Goal: Task Accomplishment & Management: Use online tool/utility

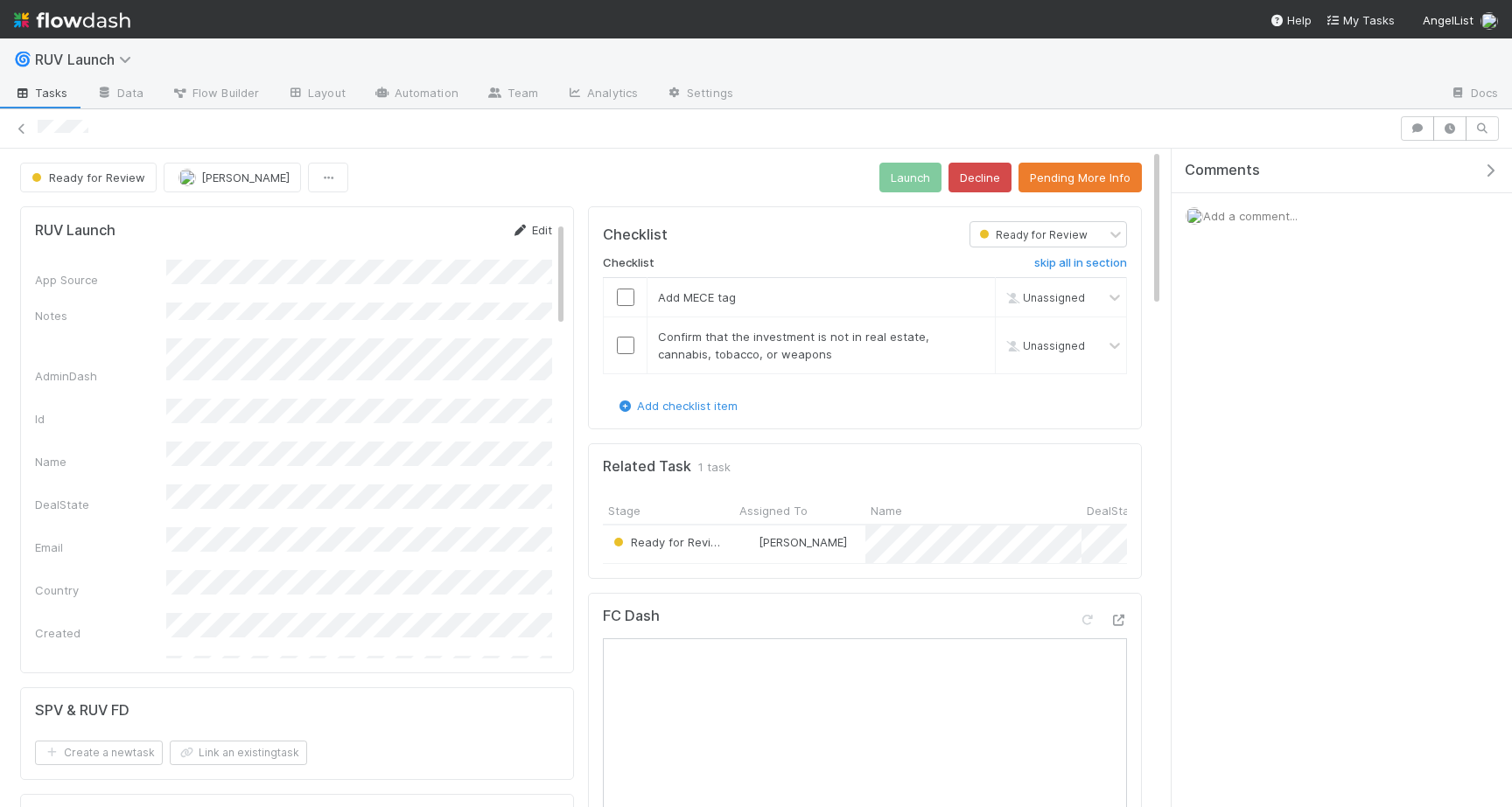
click at [517, 230] on icon at bounding box center [520, 230] width 17 height 11
click at [462, 233] on button "Save" at bounding box center [459, 235] width 50 height 30
click at [1112, 176] on button "Pending More Info" at bounding box center [1081, 177] width 124 height 30
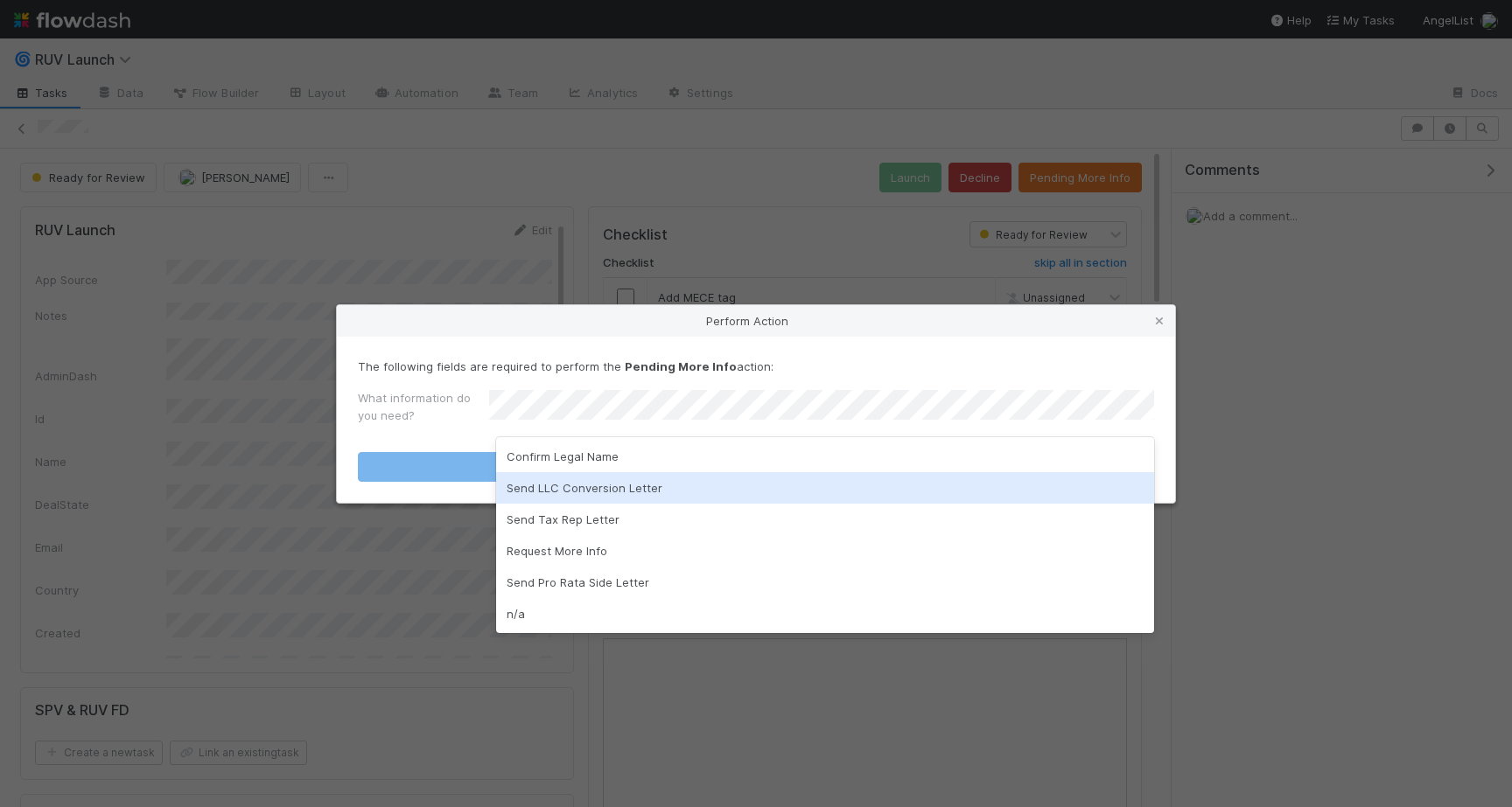
click at [591, 480] on div "Send LLC Conversion Letter" at bounding box center [825, 487] width 658 height 31
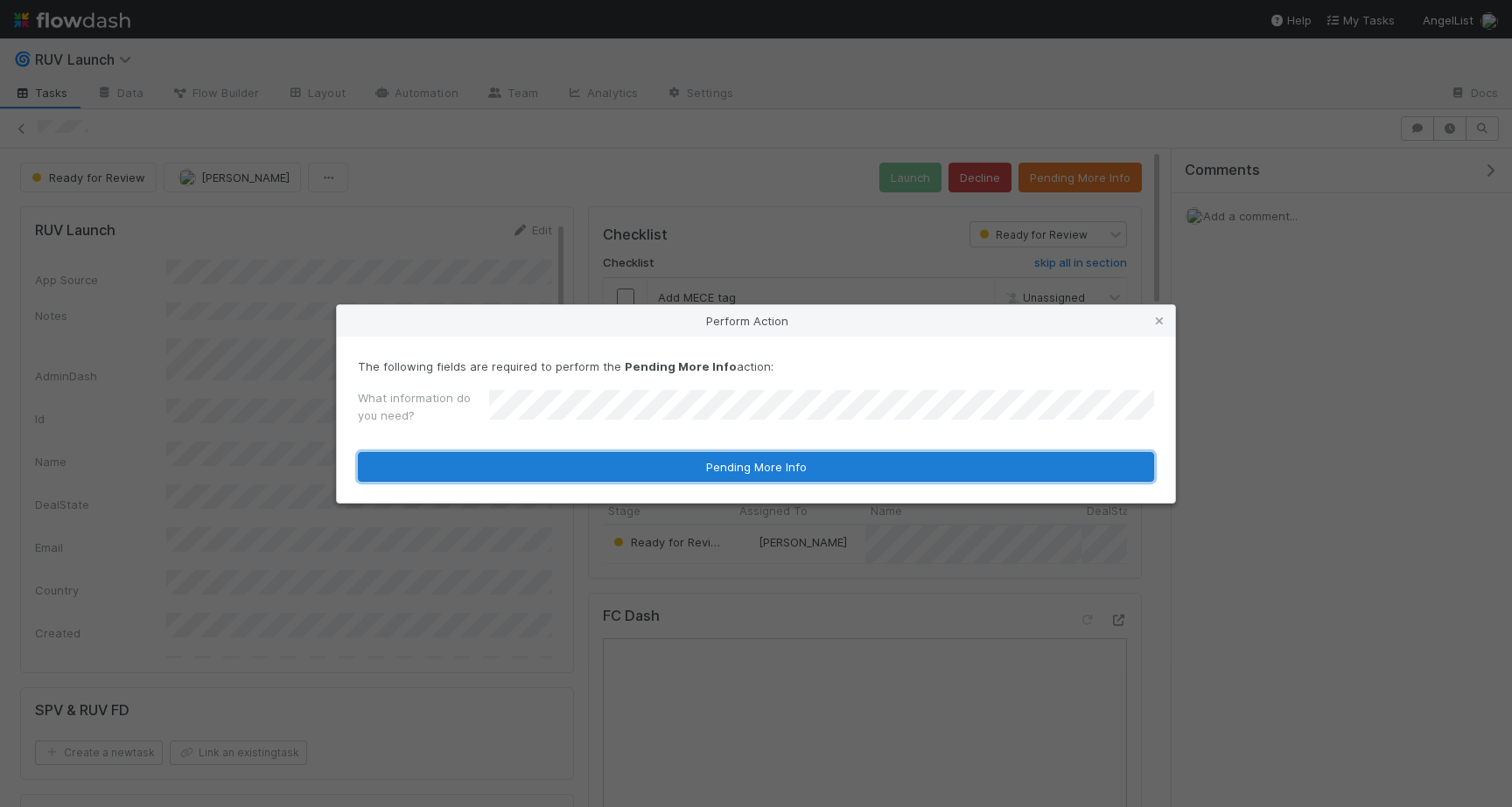
click at [614, 477] on button "Pending More Info" at bounding box center [756, 466] width 796 height 30
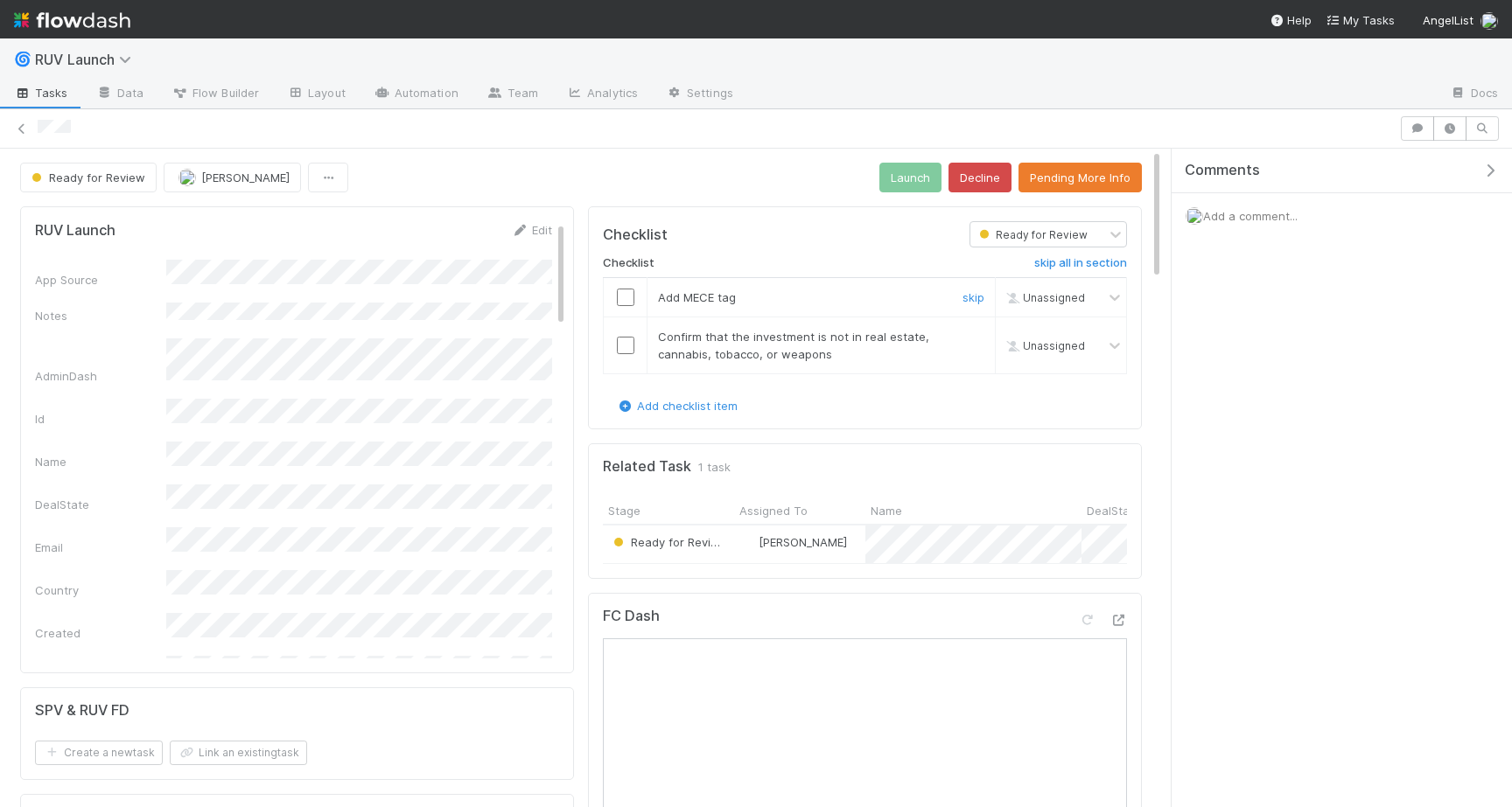
click at [630, 306] on td at bounding box center [626, 297] width 44 height 39
click at [630, 303] on input "checkbox" at bounding box center [626, 297] width 17 height 17
click at [630, 351] on input "checkbox" at bounding box center [626, 345] width 17 height 17
click at [921, 173] on button "Launch" at bounding box center [909, 177] width 62 height 30
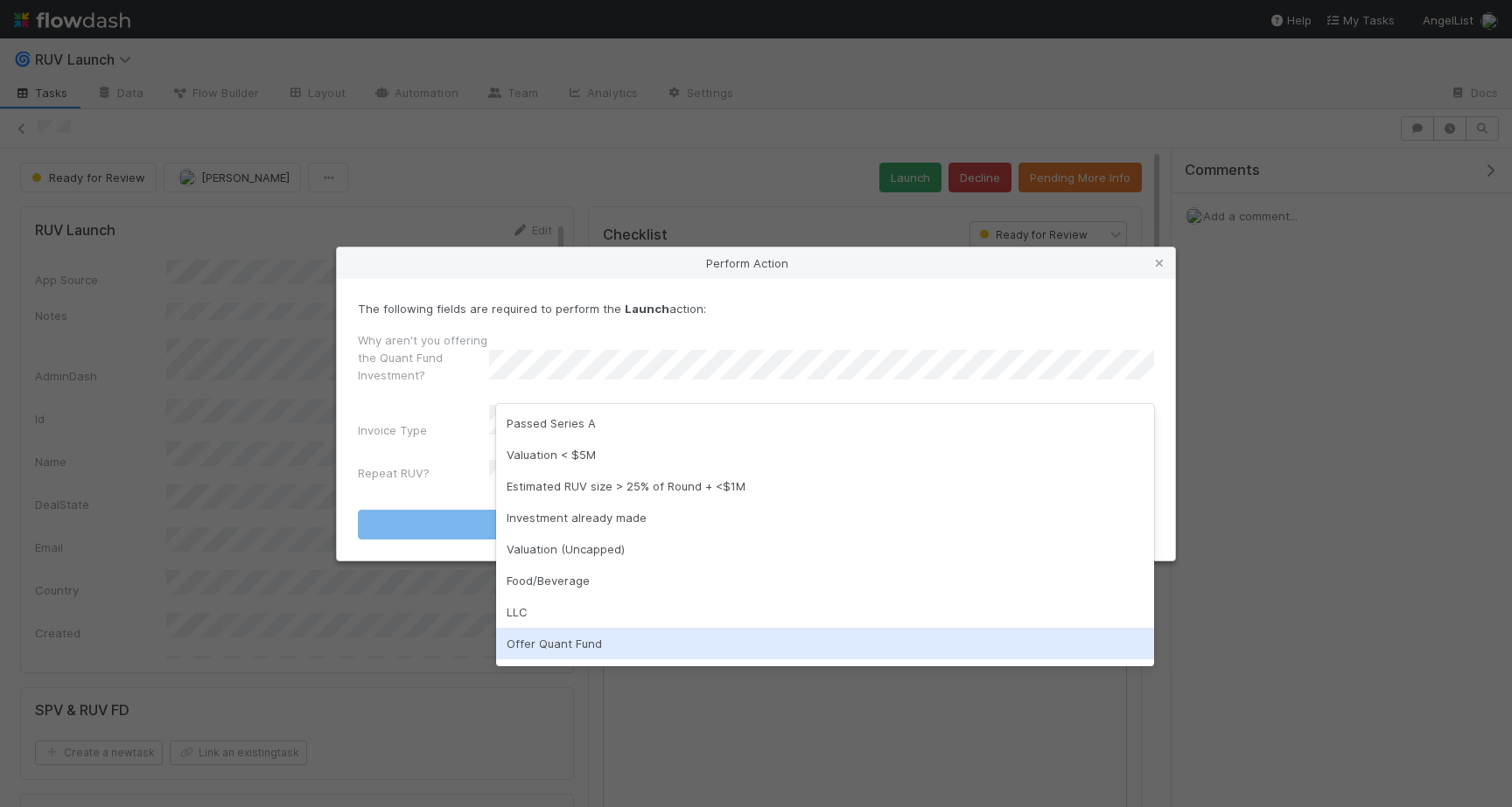
scroll to position [28, 0]
click at [547, 642] on div "n/a" at bounding box center [825, 646] width 658 height 31
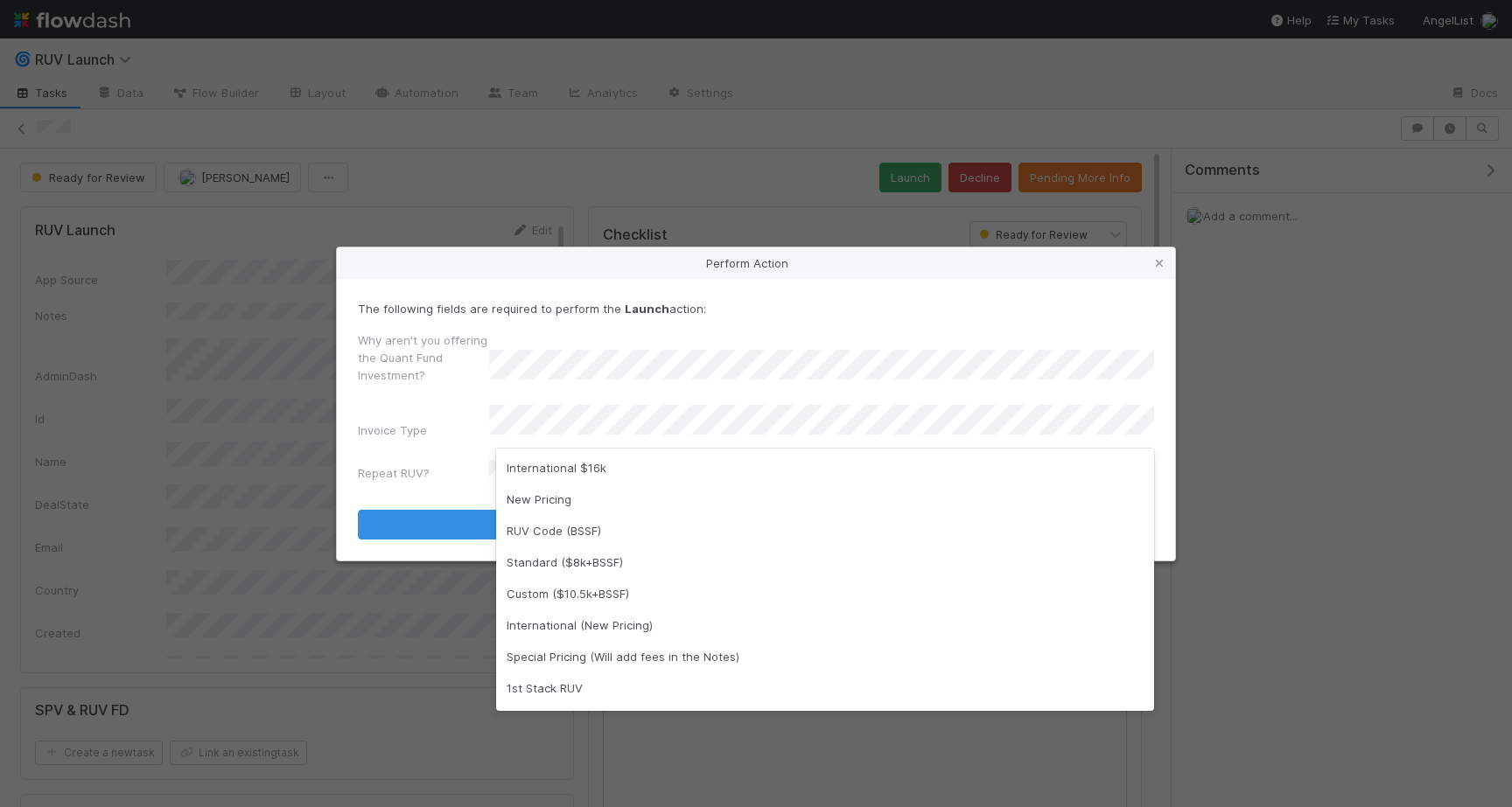
scroll to position [248, 0]
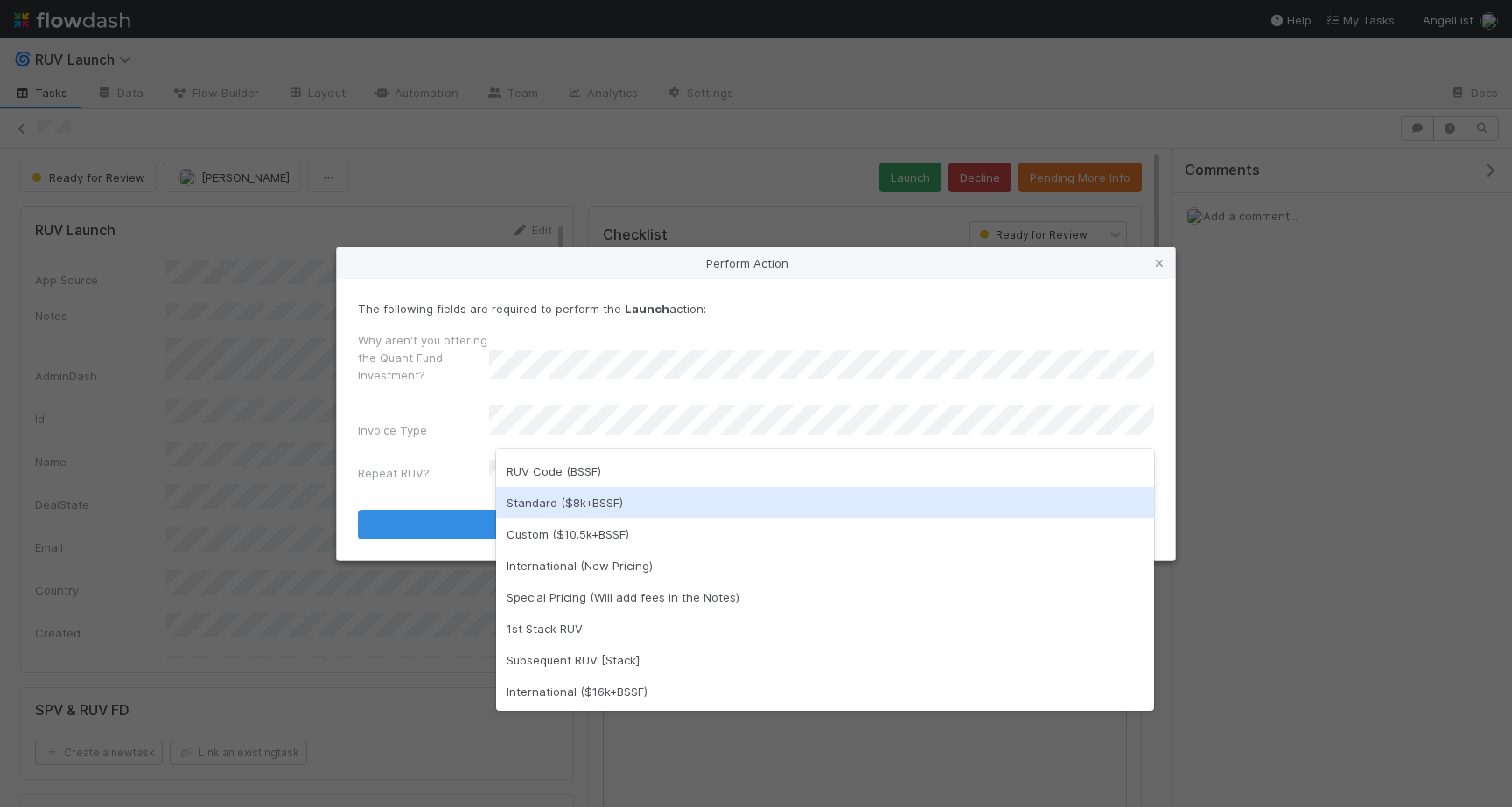
click at [589, 507] on div "Standard ($8k+BSSF)" at bounding box center [825, 502] width 658 height 31
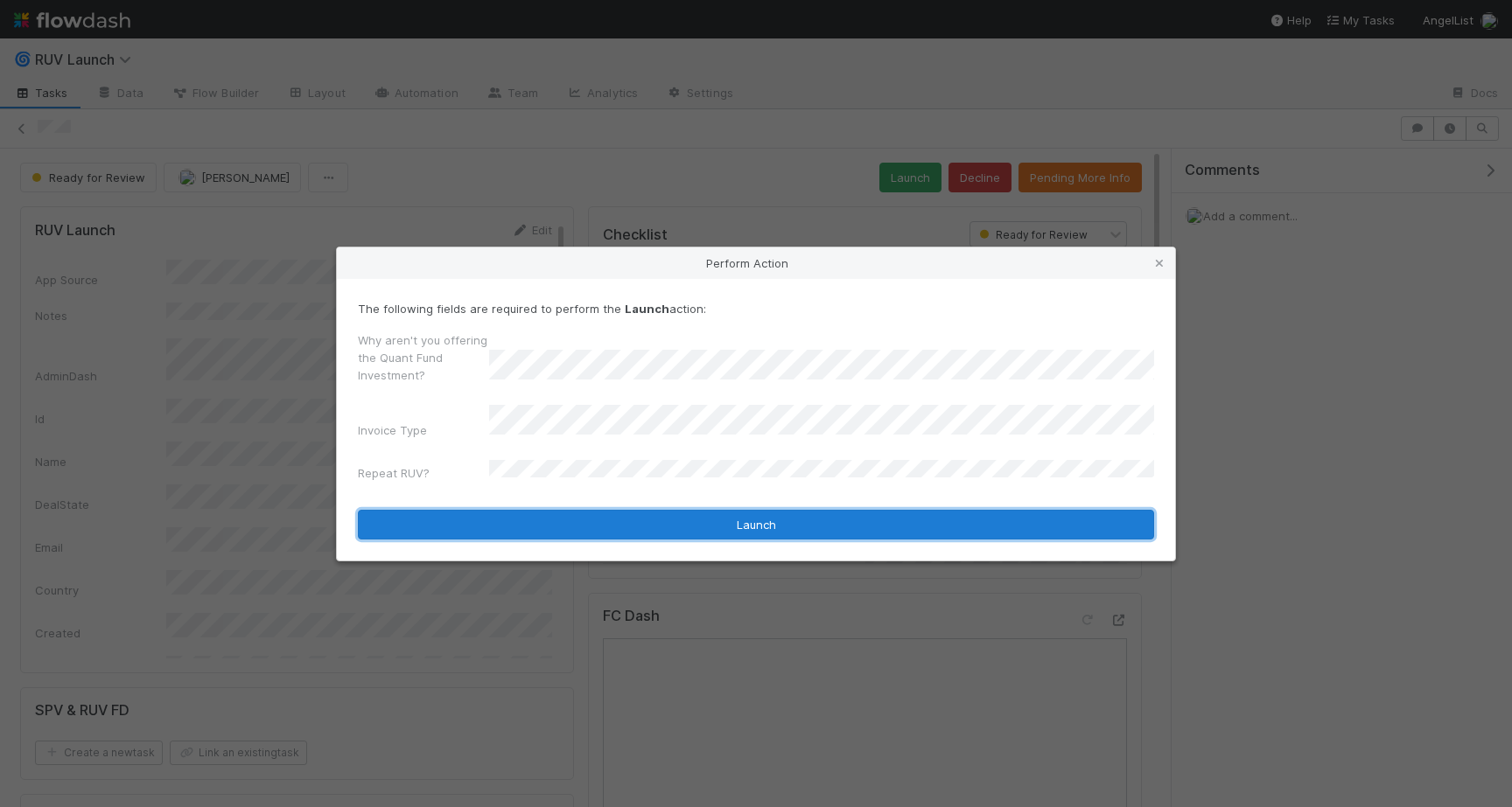
click at [589, 510] on button "Launch" at bounding box center [756, 524] width 796 height 30
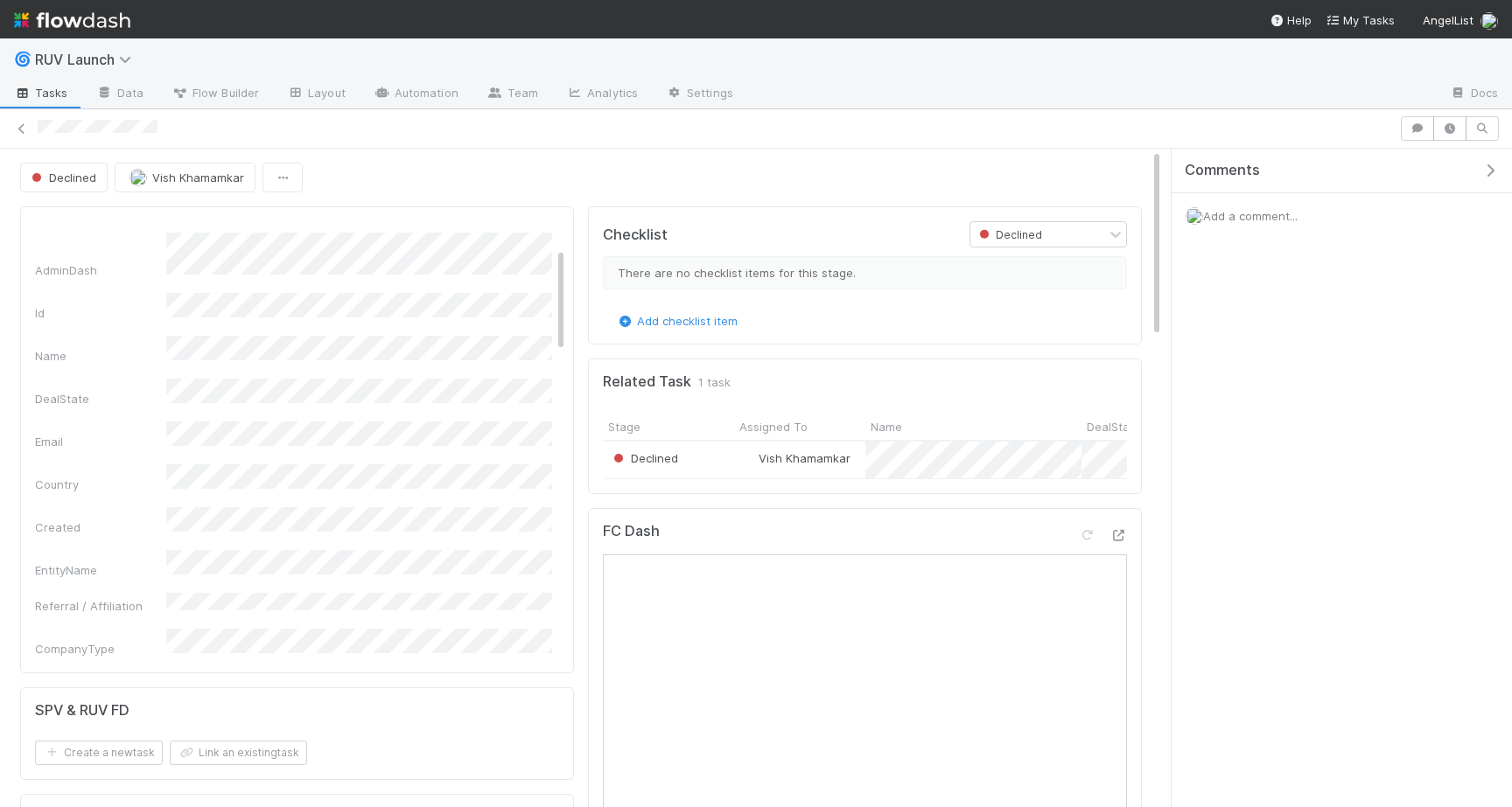
scroll to position [127, 0]
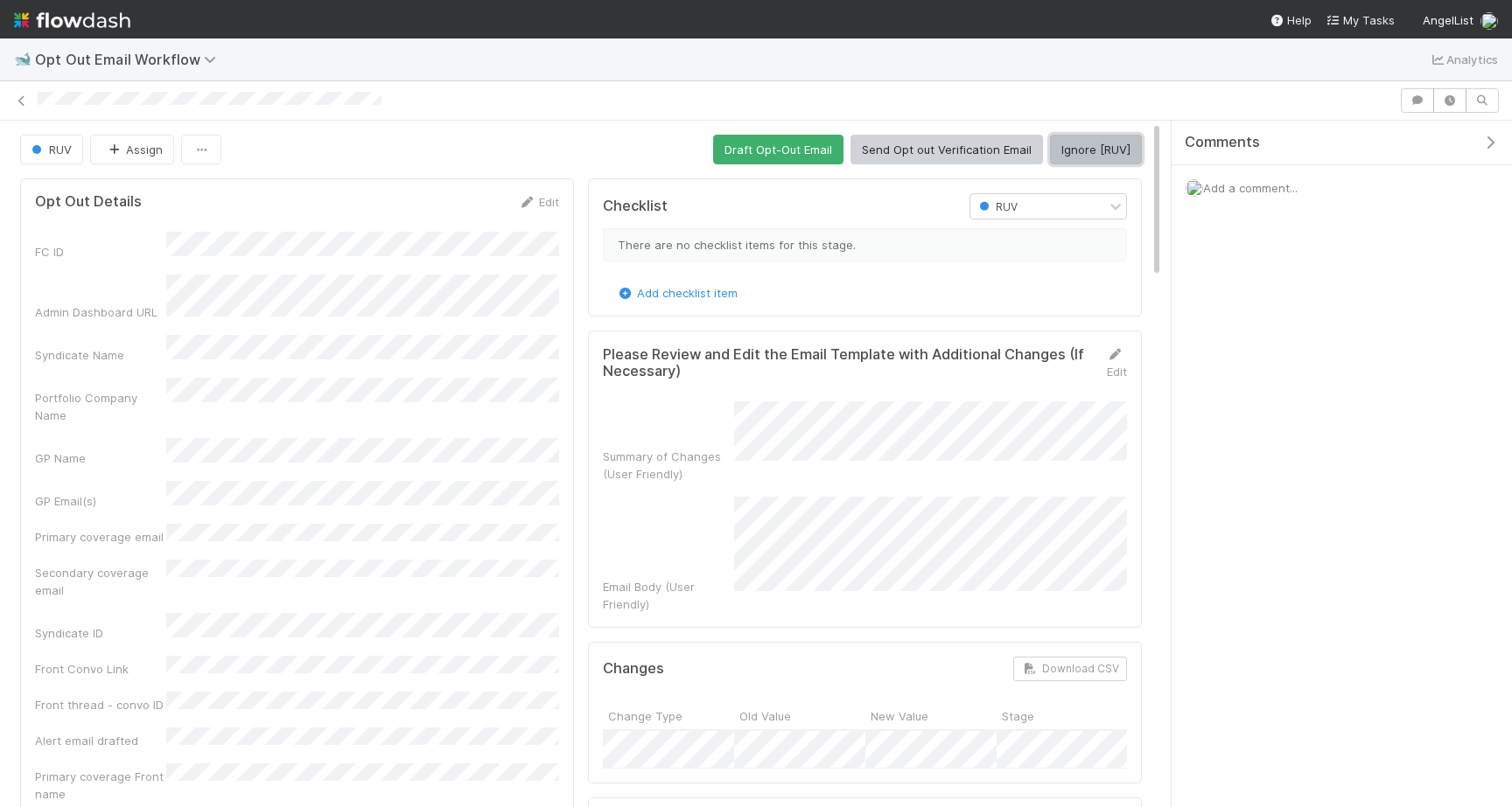
click at [1089, 144] on button "Ignore [RUV]" at bounding box center [1096, 148] width 91 height 30
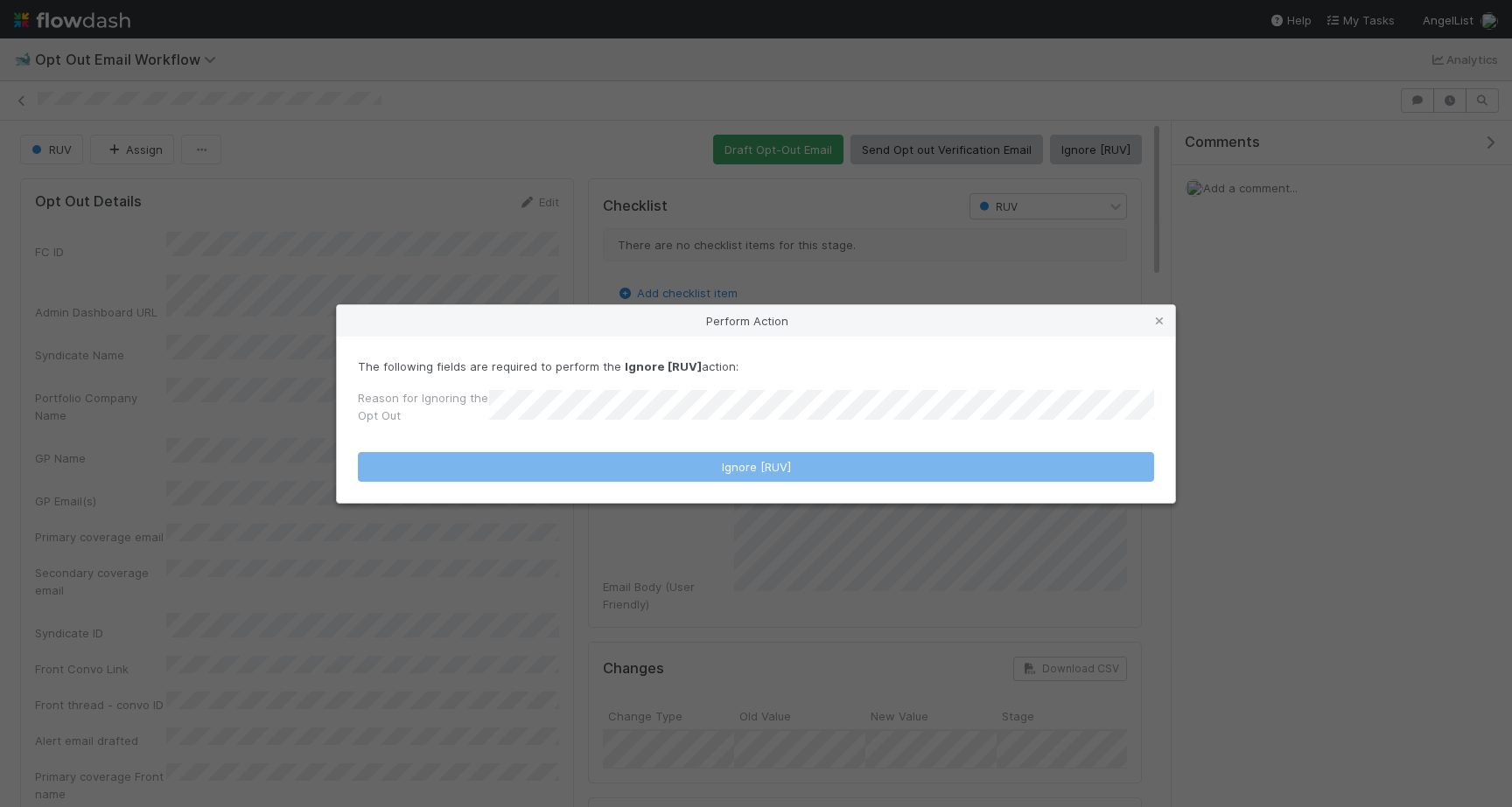
click at [716, 400] on div "Reason for Ignoring the Opt Out" at bounding box center [756, 410] width 796 height 42
click at [716, 433] on form "The following fields are required to perform the Ignore [RUV] action: Reason fo…" at bounding box center [756, 420] width 796 height 124
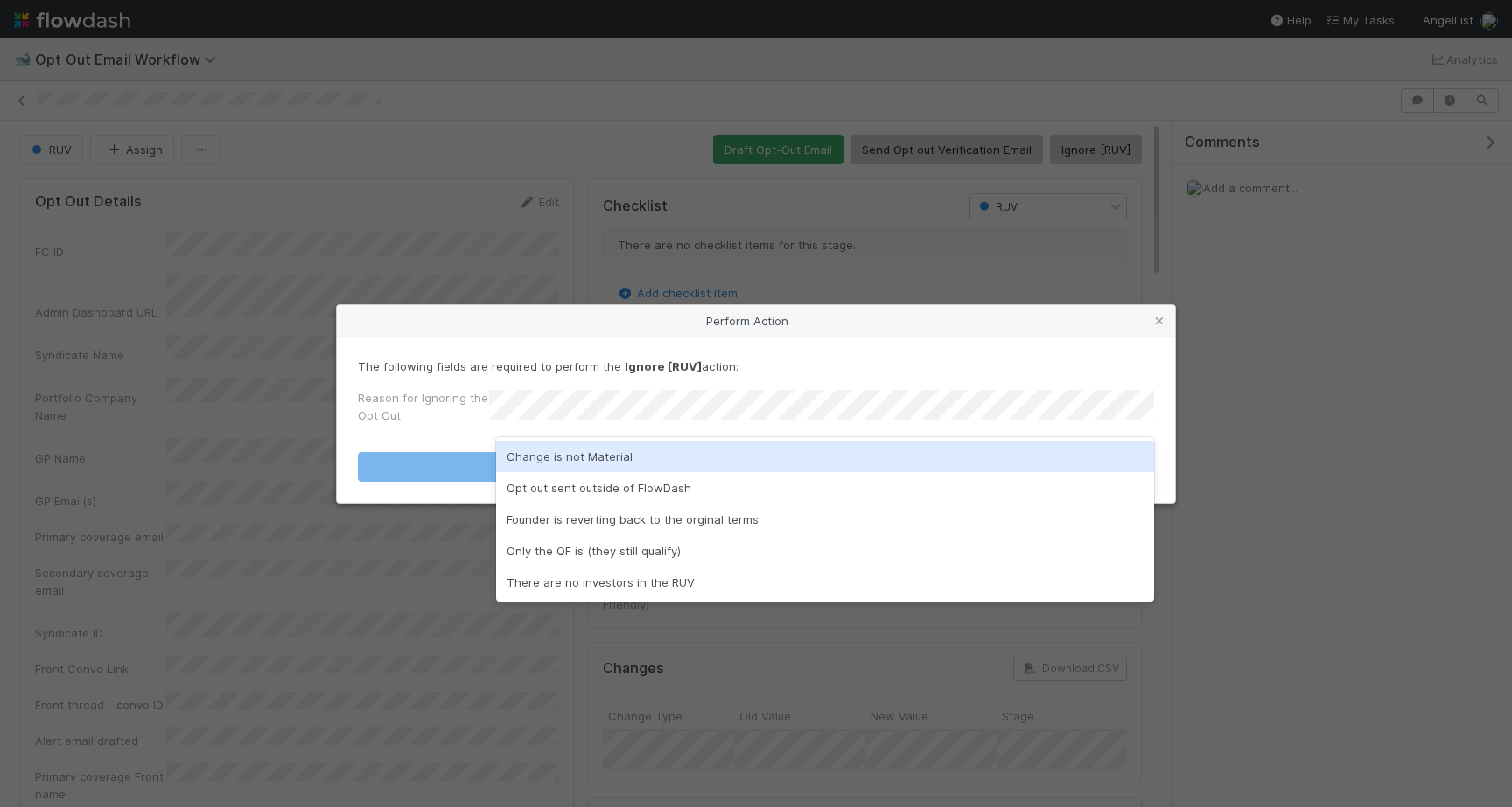
click at [716, 454] on div "Change is not Material" at bounding box center [825, 456] width 658 height 31
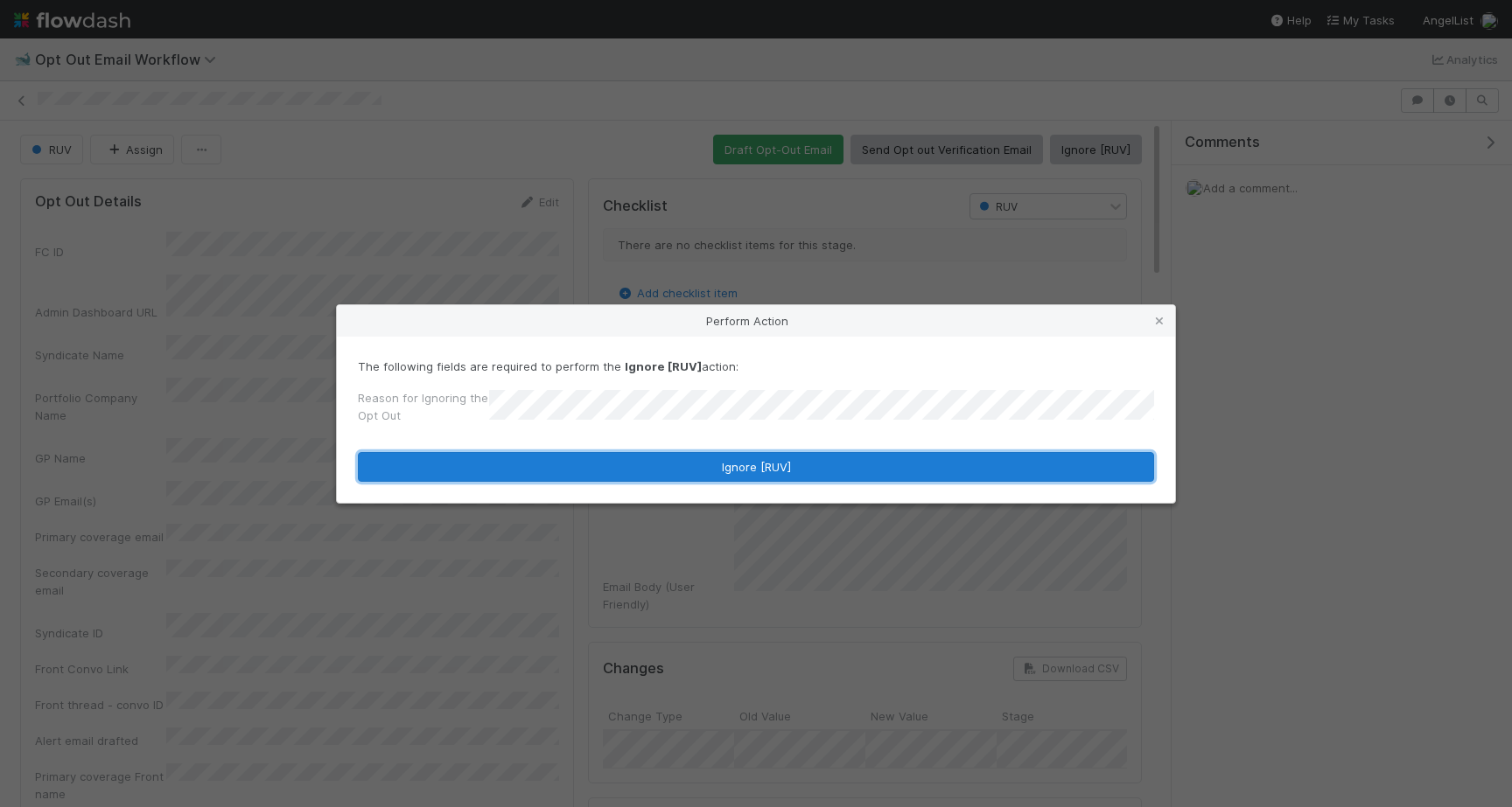
click at [716, 457] on button "Ignore [RUV]" at bounding box center [756, 466] width 796 height 30
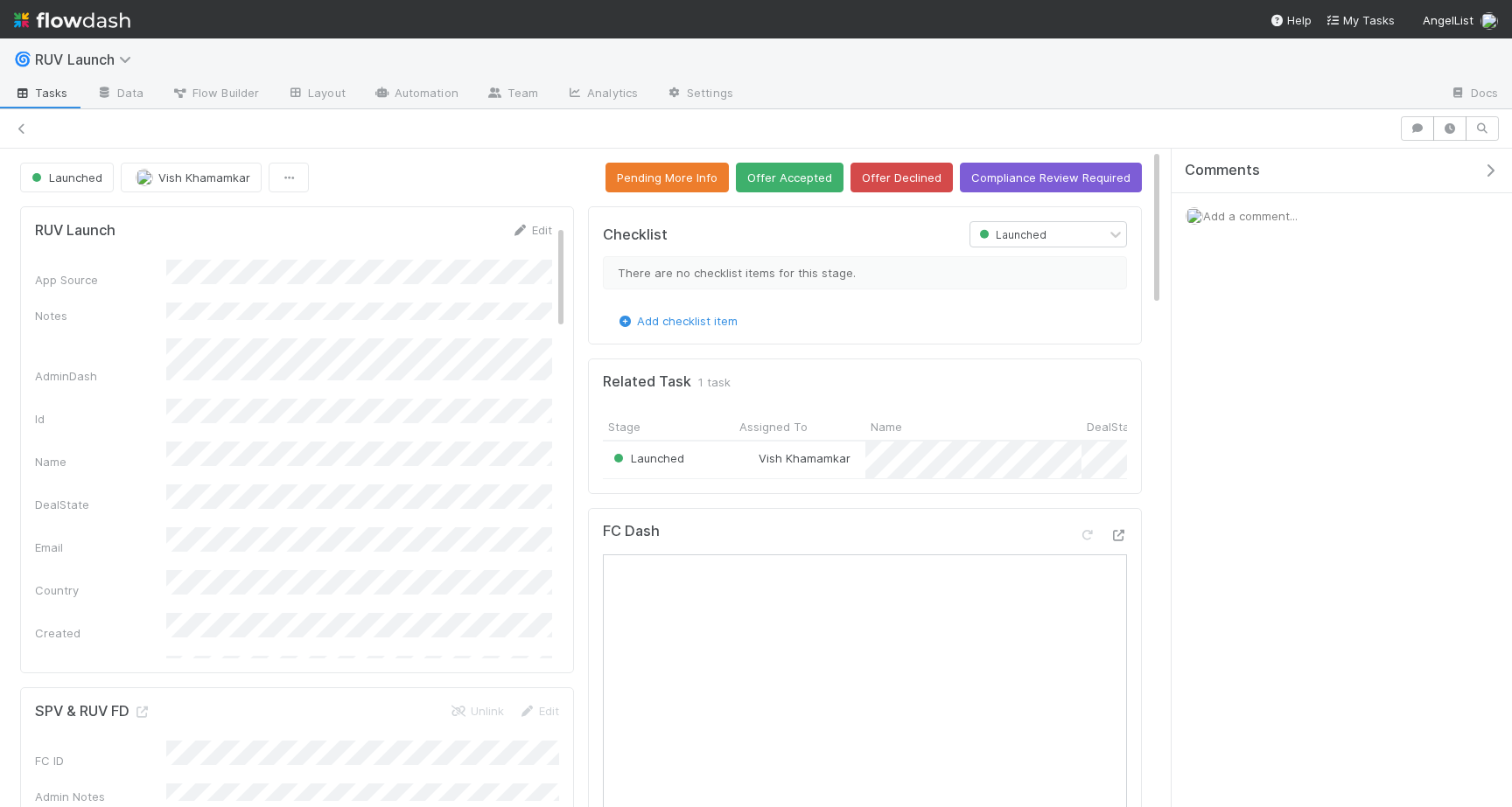
scroll to position [11, 0]
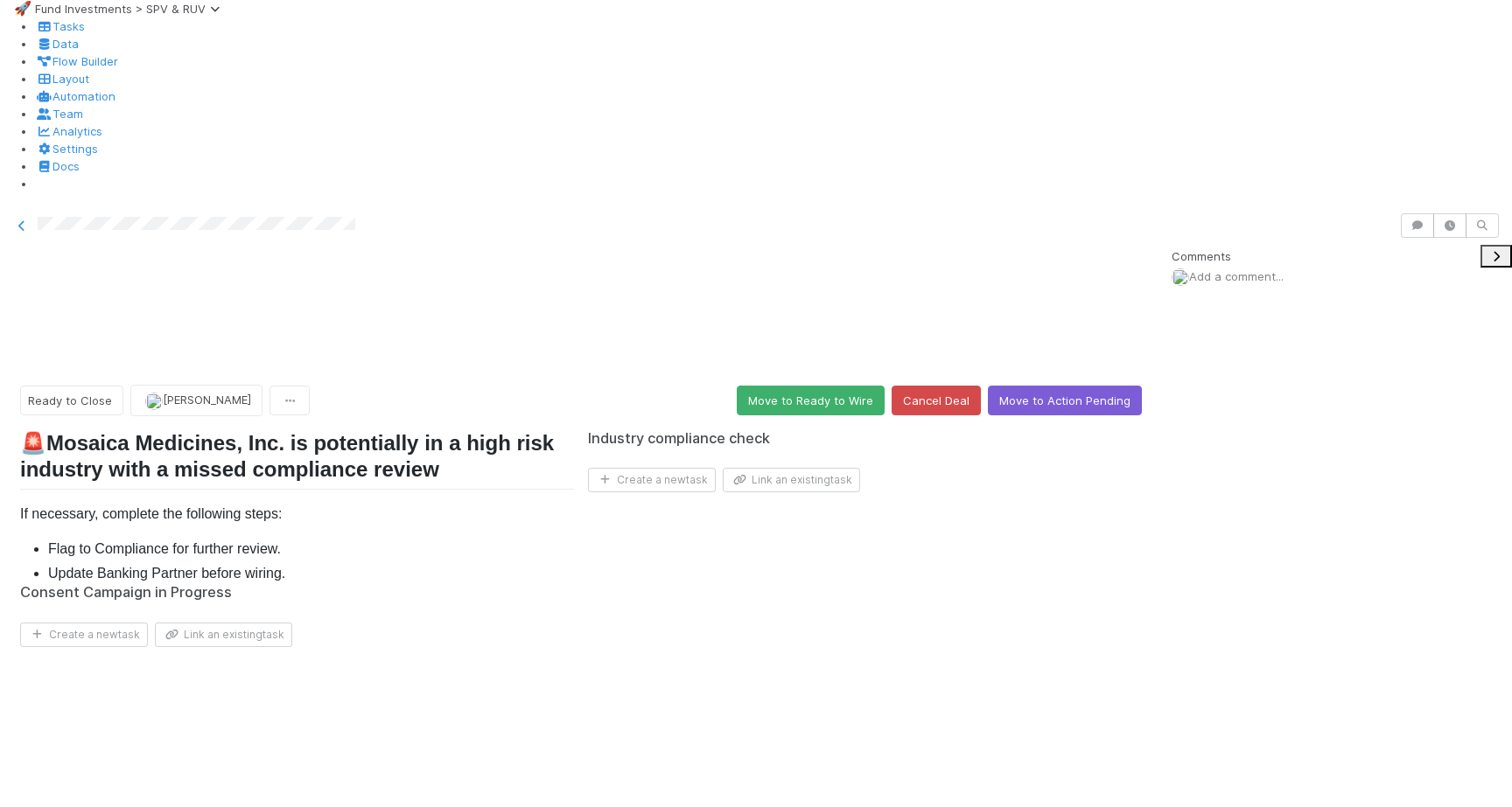
click at [782, 385] on button "Move to Ready to Wire" at bounding box center [810, 400] width 148 height 30
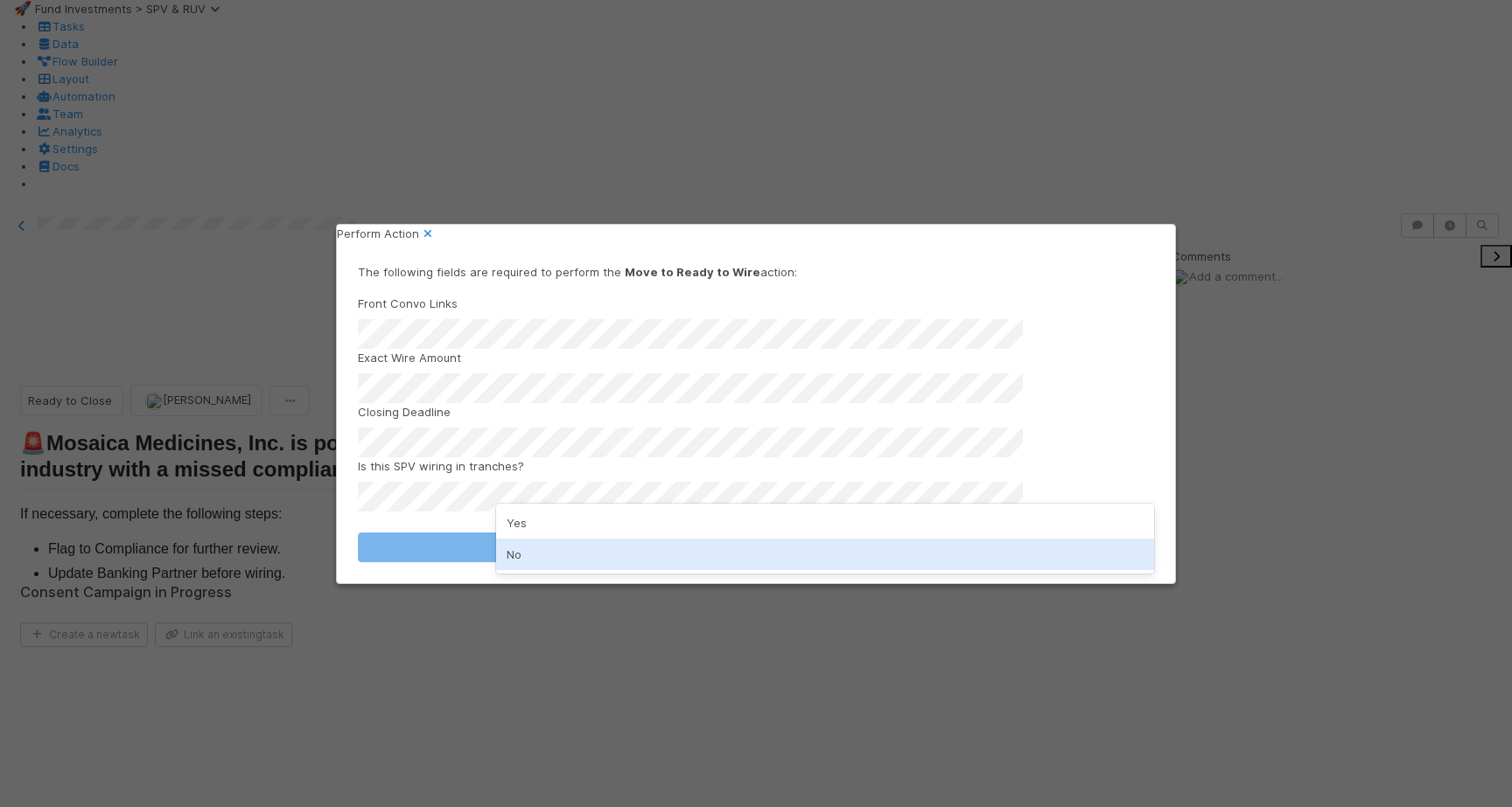
click at [545, 555] on div "No" at bounding box center [825, 554] width 658 height 31
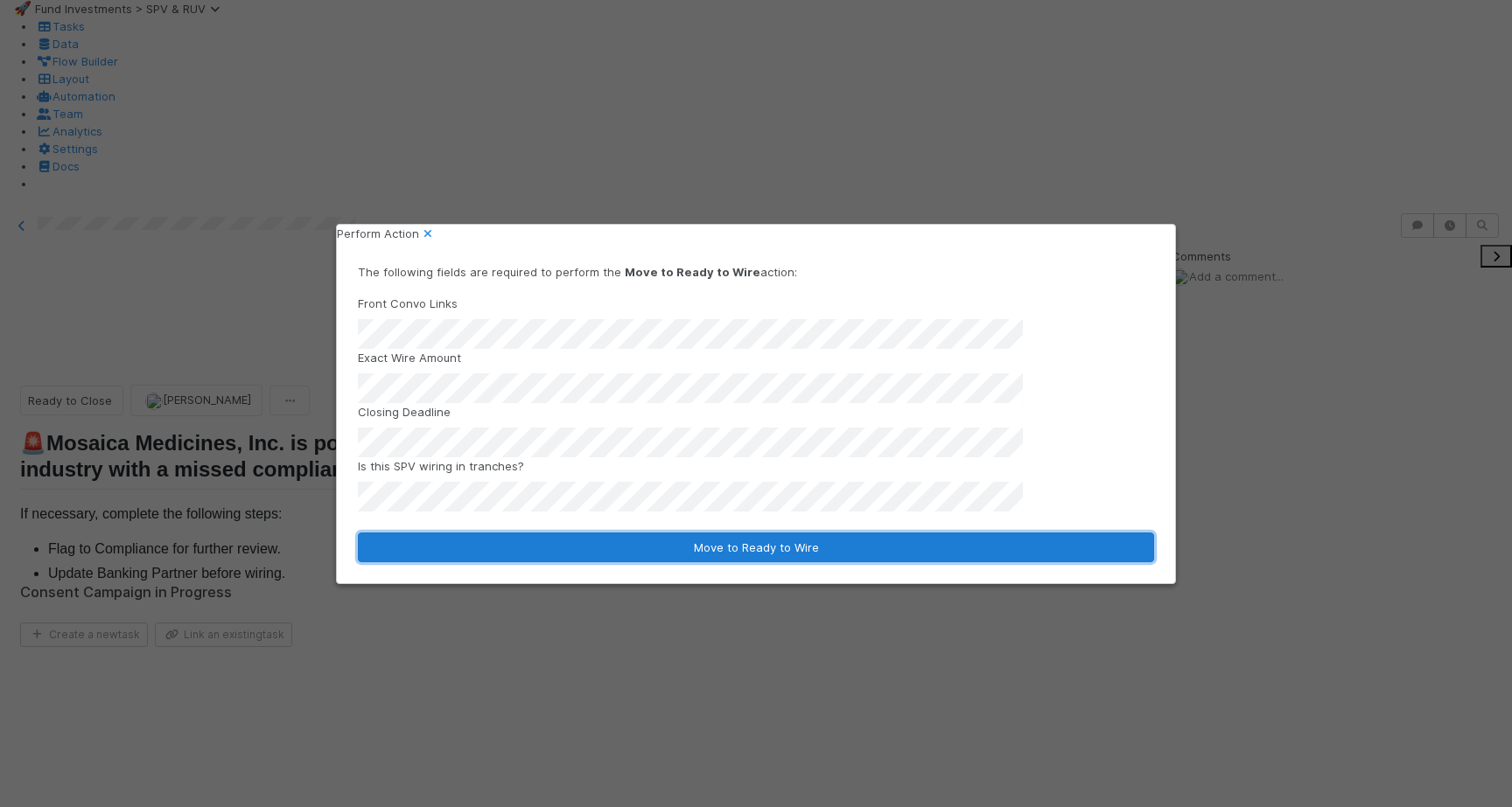
click at [531, 534] on button "Move to Ready to Wire" at bounding box center [756, 547] width 796 height 30
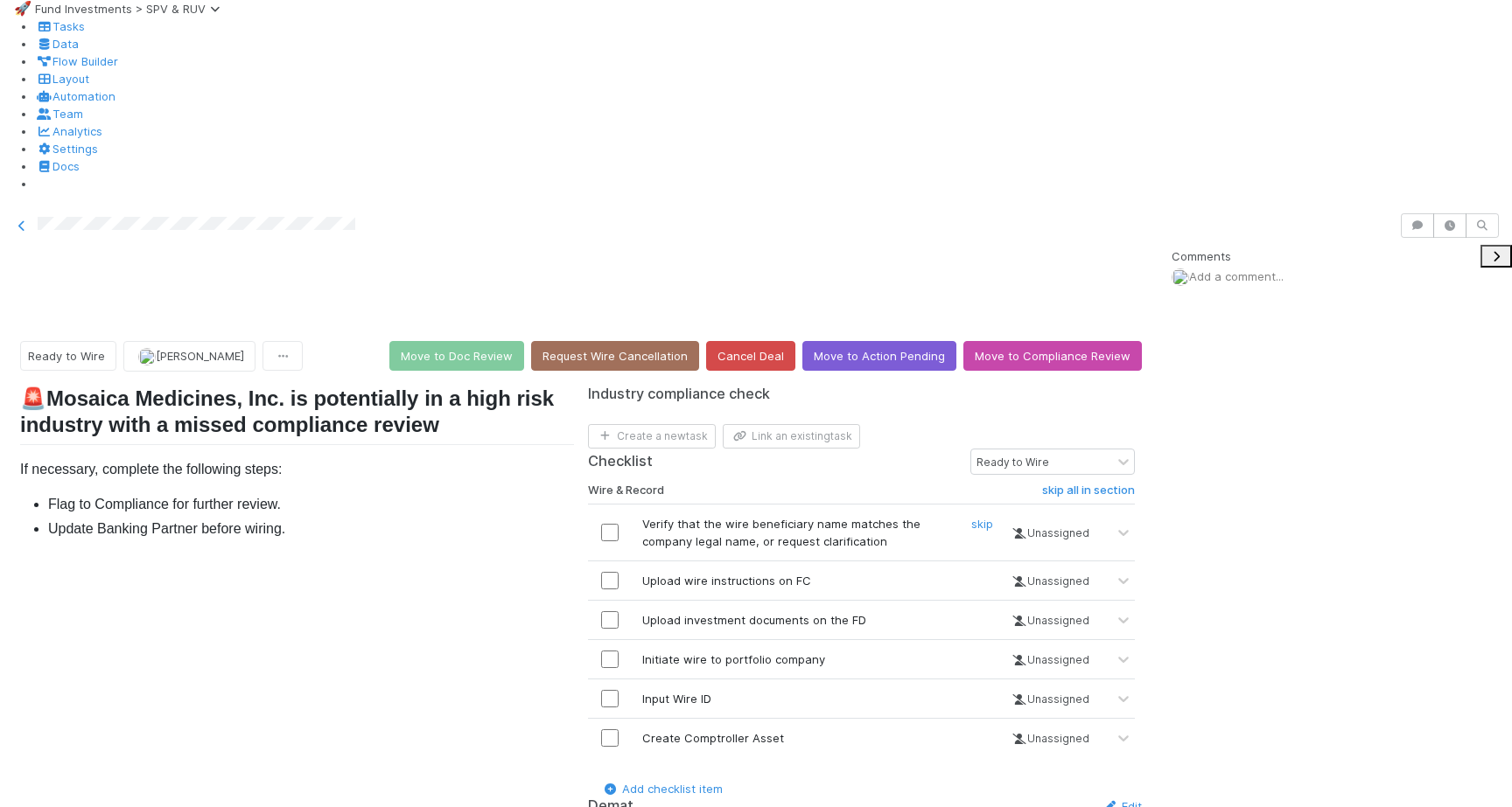
click at [623, 504] on td at bounding box center [609, 533] width 44 height 57
click at [619, 523] on input "checkbox" at bounding box center [609, 532] width 17 height 17
click at [619, 572] on input "checkbox" at bounding box center [609, 581] width 17 height 17
click at [619, 611] on input "checkbox" at bounding box center [609, 620] width 17 height 17
click at [619, 651] on input "checkbox" at bounding box center [609, 659] width 17 height 17
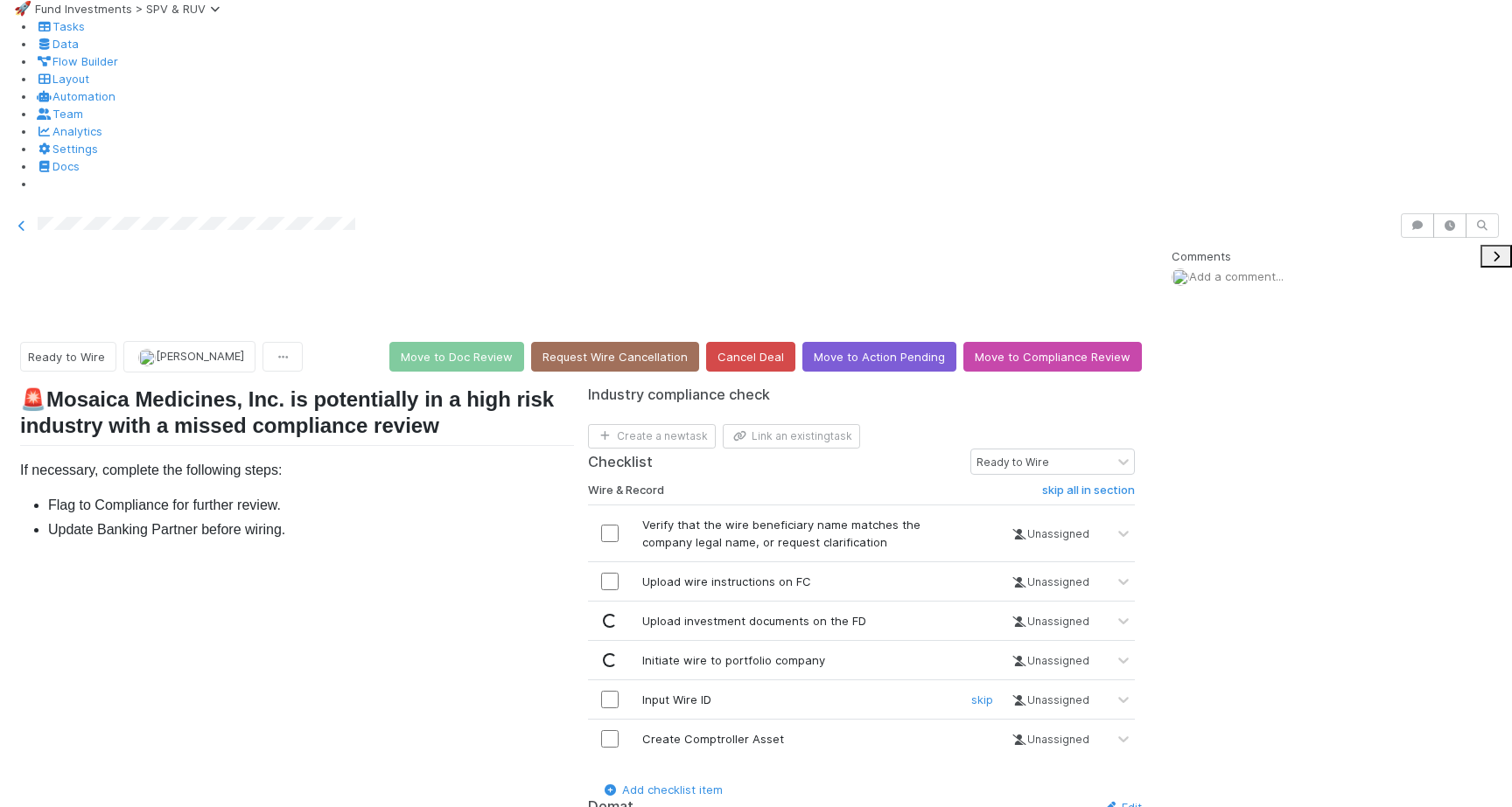
click at [619, 691] on input "checkbox" at bounding box center [609, 699] width 17 height 17
click at [619, 730] on input "checkbox" at bounding box center [609, 738] width 17 height 17
checkbox input "true"
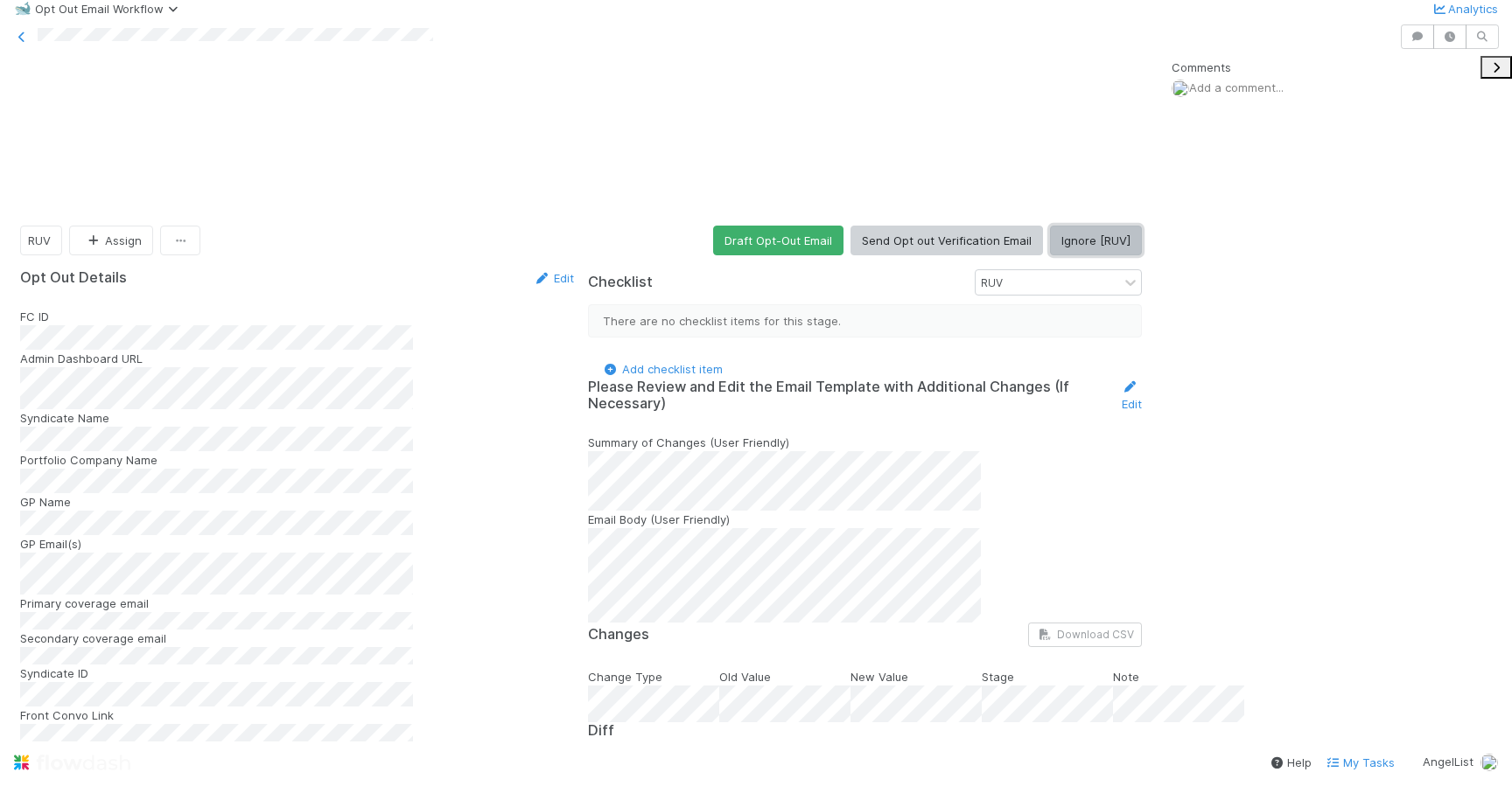
click at [1078, 226] on button "Ignore [RUV]" at bounding box center [1096, 240] width 91 height 30
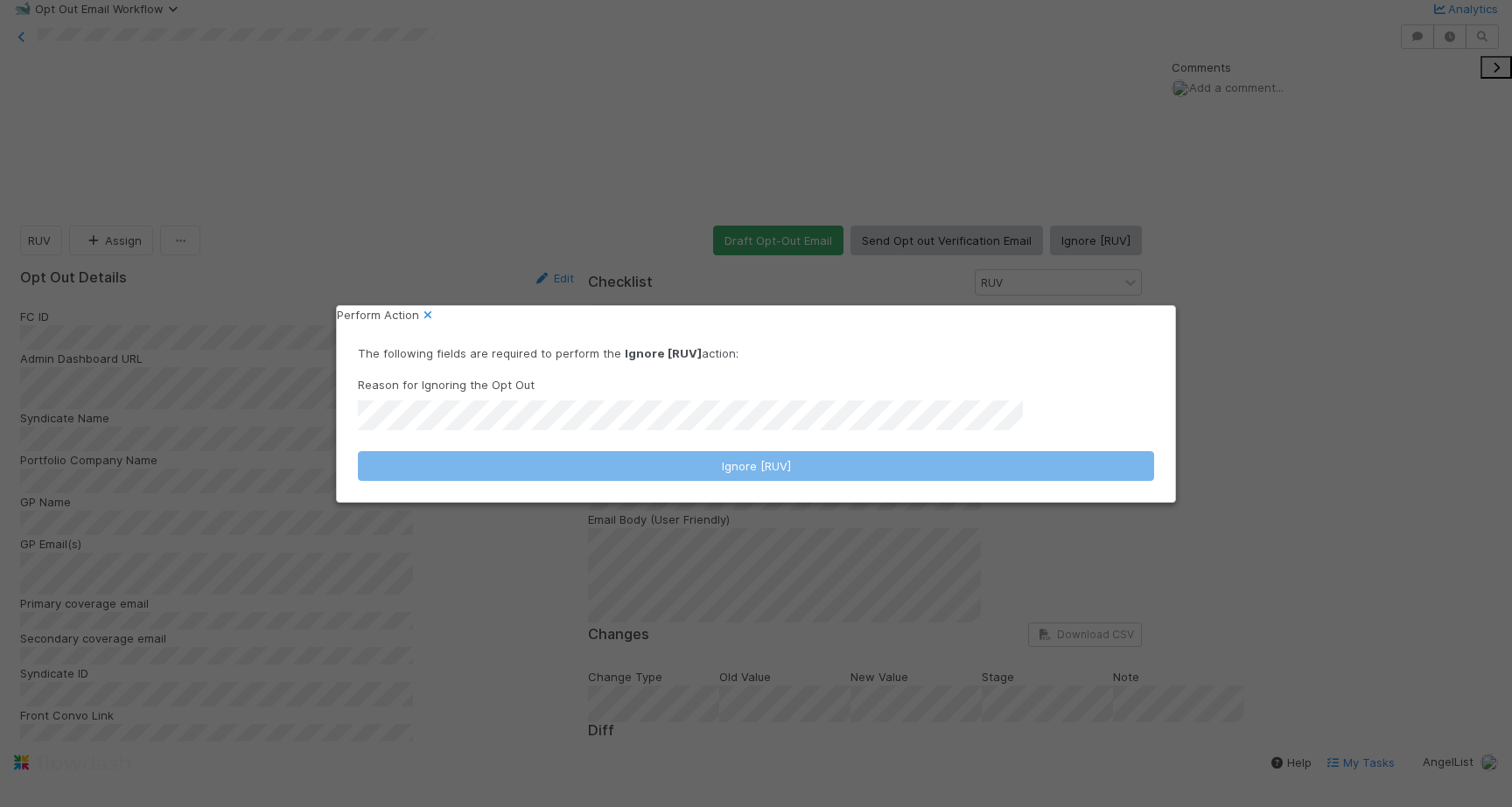
click at [706, 396] on div "Reason for Ignoring the Opt Out" at bounding box center [756, 403] width 796 height 54
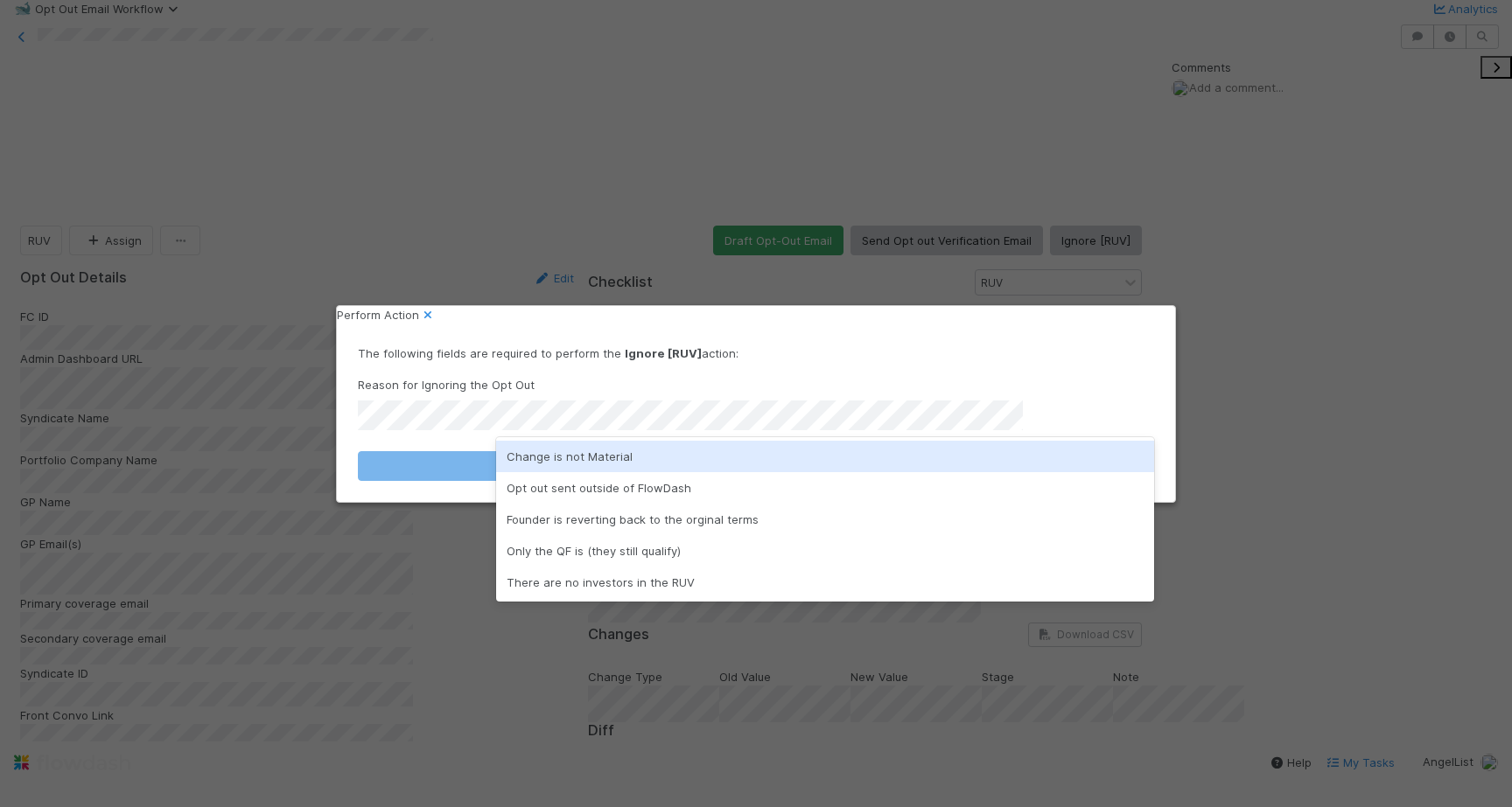
click at [692, 458] on div "Change is not Material" at bounding box center [825, 456] width 658 height 31
click at [692, 458] on button "Ignore [RUV]" at bounding box center [756, 465] width 796 height 30
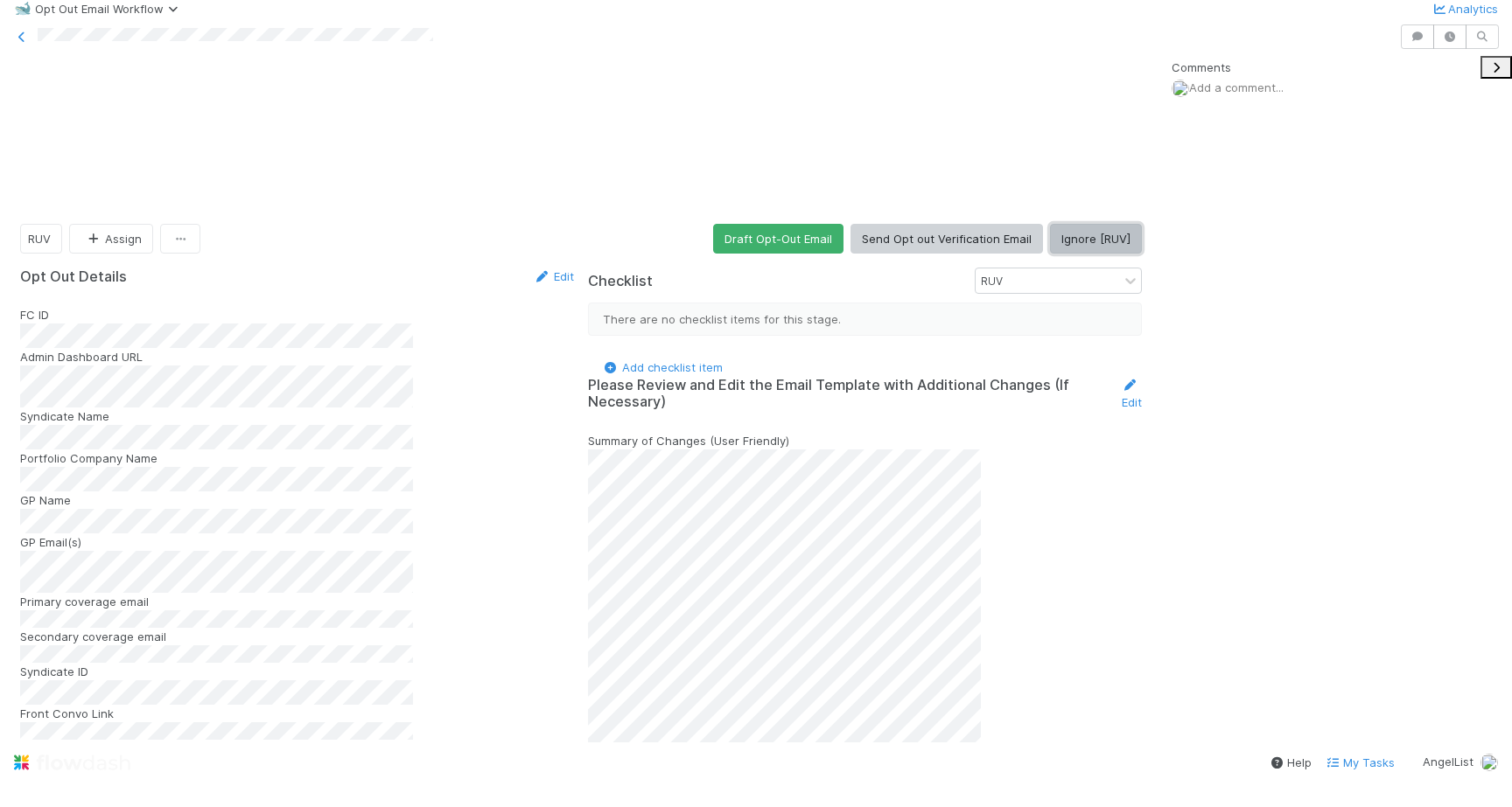
click at [1077, 224] on button "Ignore [RUV]" at bounding box center [1096, 238] width 91 height 30
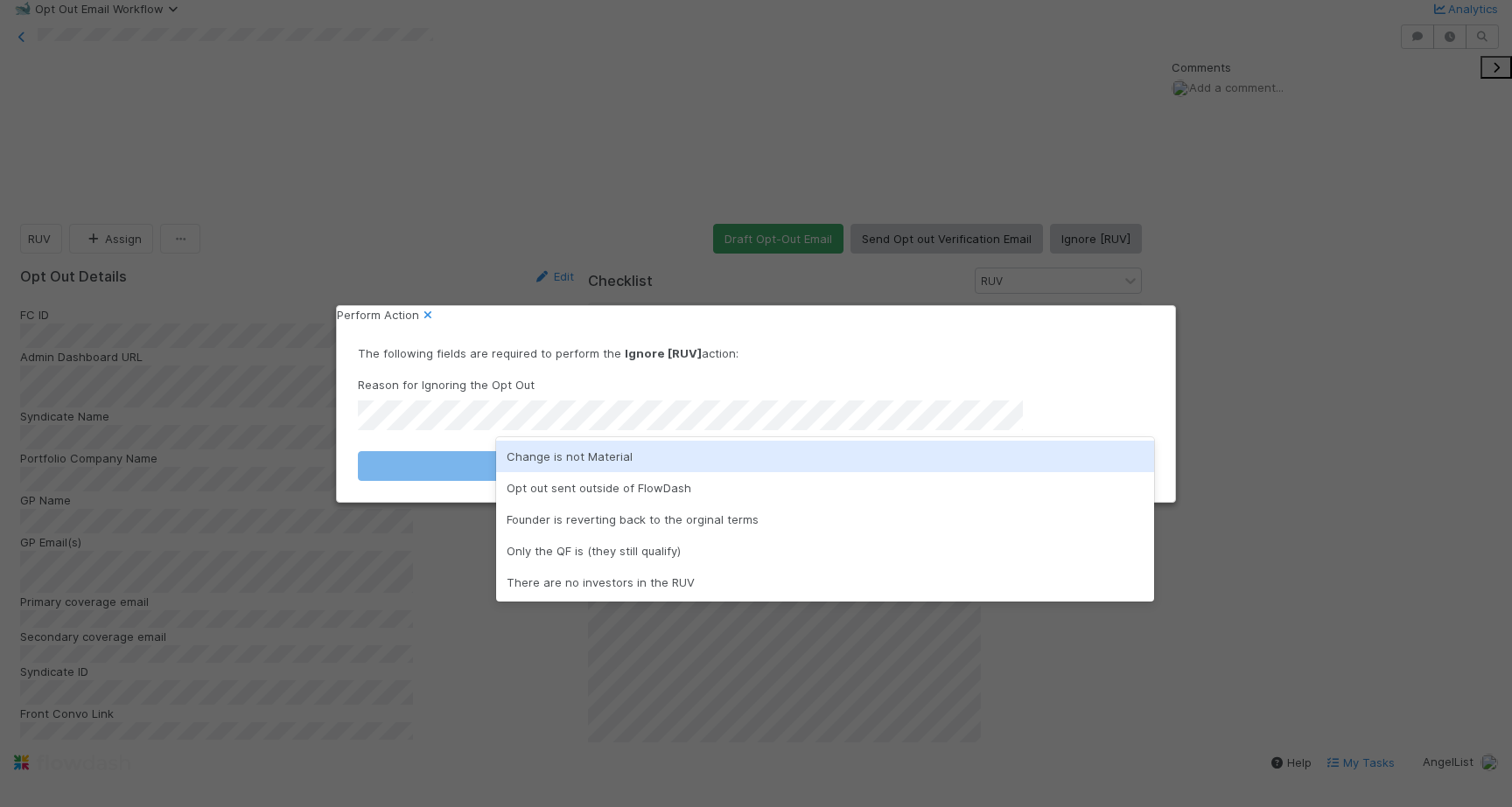
click at [672, 447] on div "Change is not Material" at bounding box center [825, 456] width 658 height 31
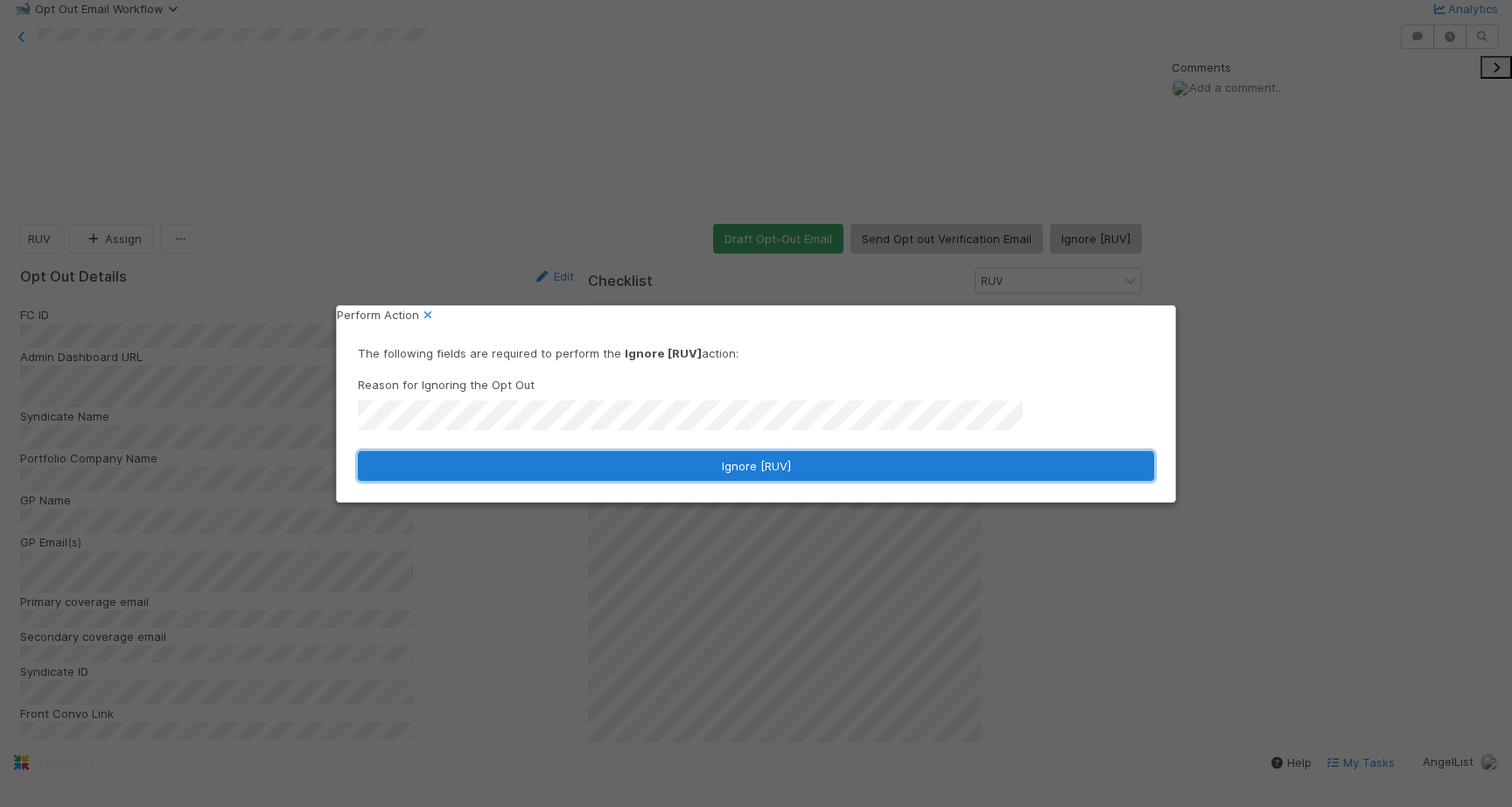
click at [673, 463] on button "Ignore [RUV]" at bounding box center [756, 465] width 796 height 30
